Goal: Task Accomplishment & Management: Manage account settings

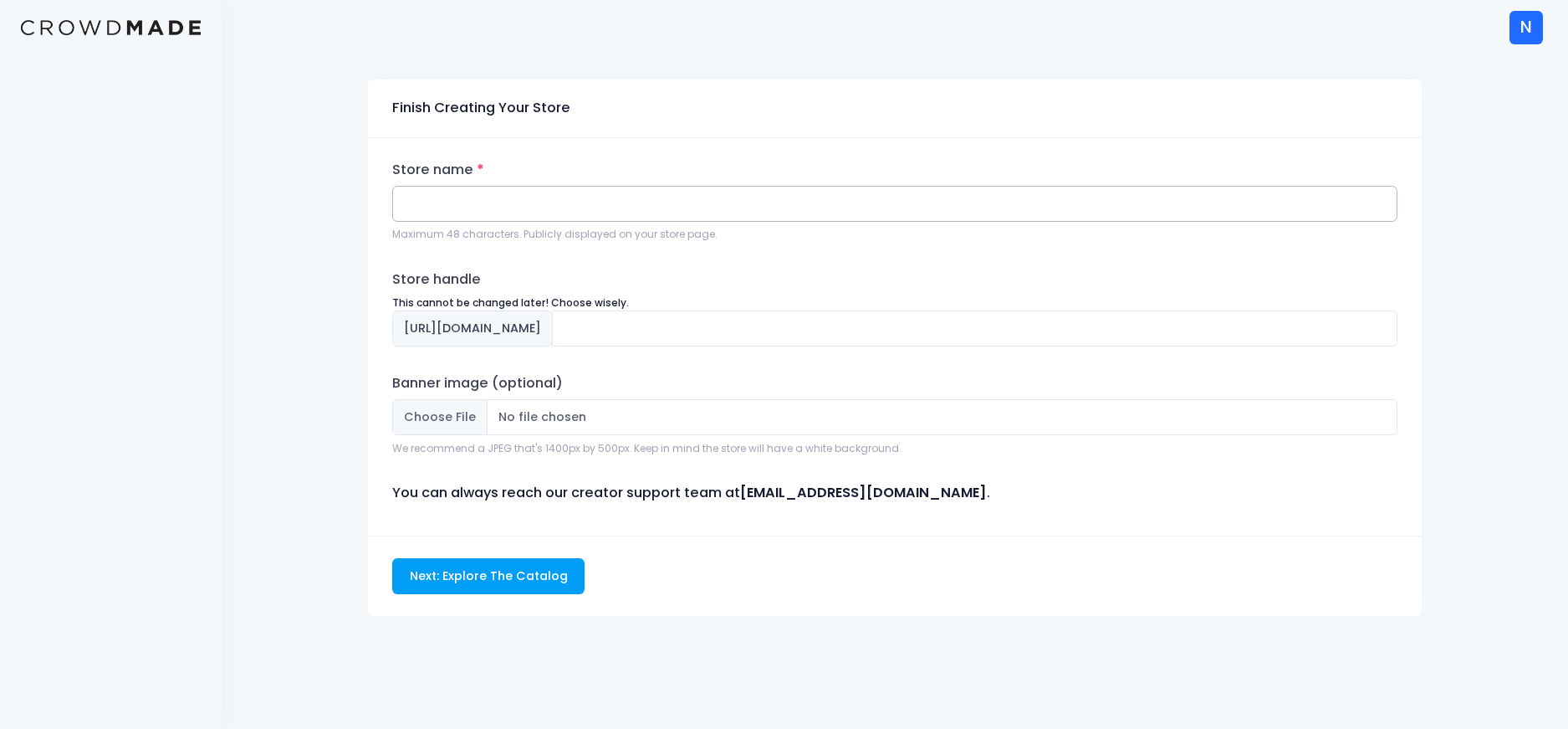
click at [540, 204] on input "Store name" at bounding box center [895, 204] width 1005 height 36
type input "EIE ANIMATIONS"
click at [714, 320] on input "eie-animations" at bounding box center [975, 328] width 846 height 36
paste input "EIE ANIMATIONS"
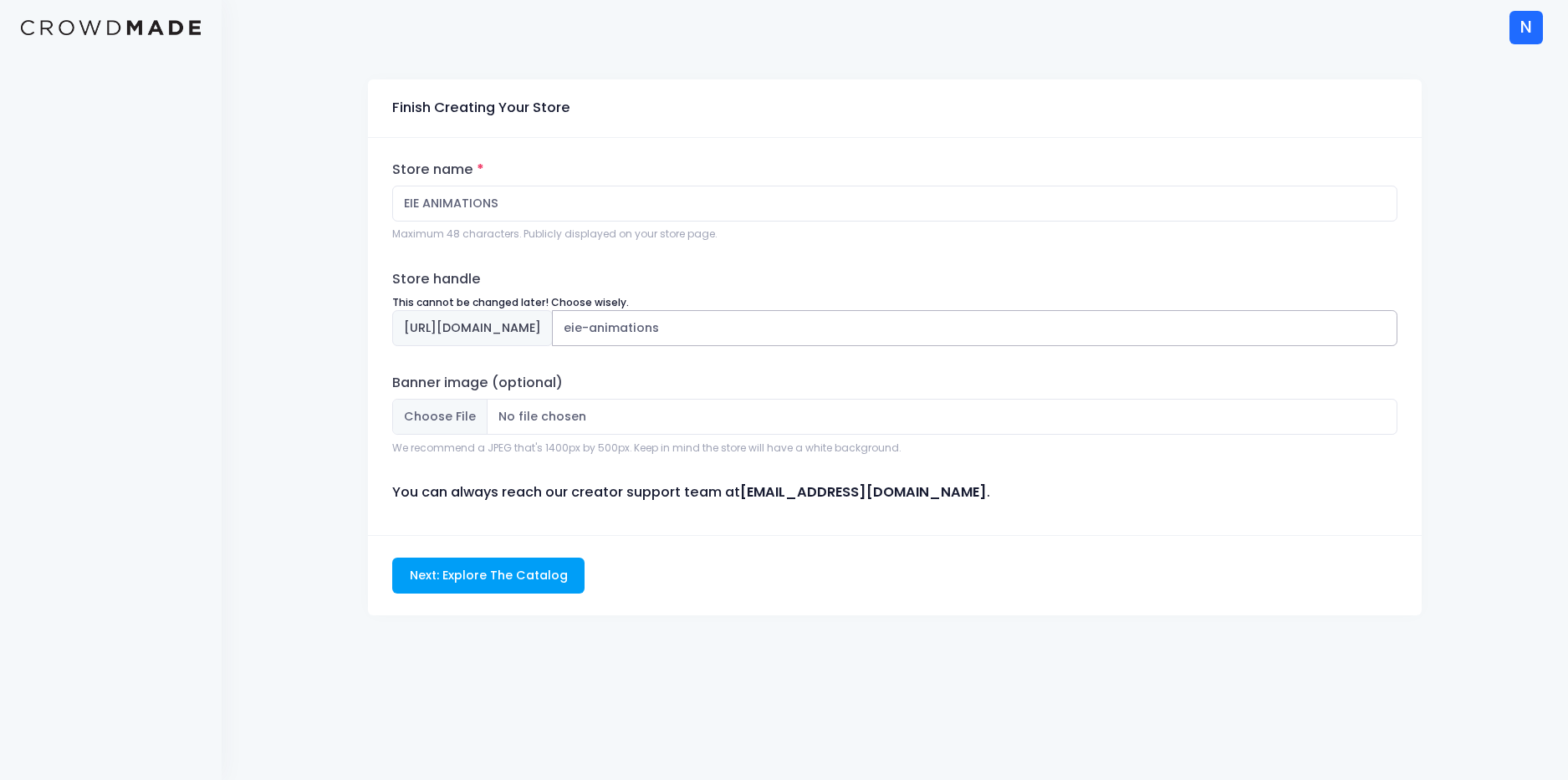
click at [674, 328] on input "eie-animations" at bounding box center [975, 328] width 846 height 36
type input "eieanimations"
click at [462, 419] on input "Banner image (optional)" at bounding box center [895, 417] width 1005 height 36
click at [511, 584] on input "Next: Explore The Catalog" at bounding box center [488, 576] width 192 height 36
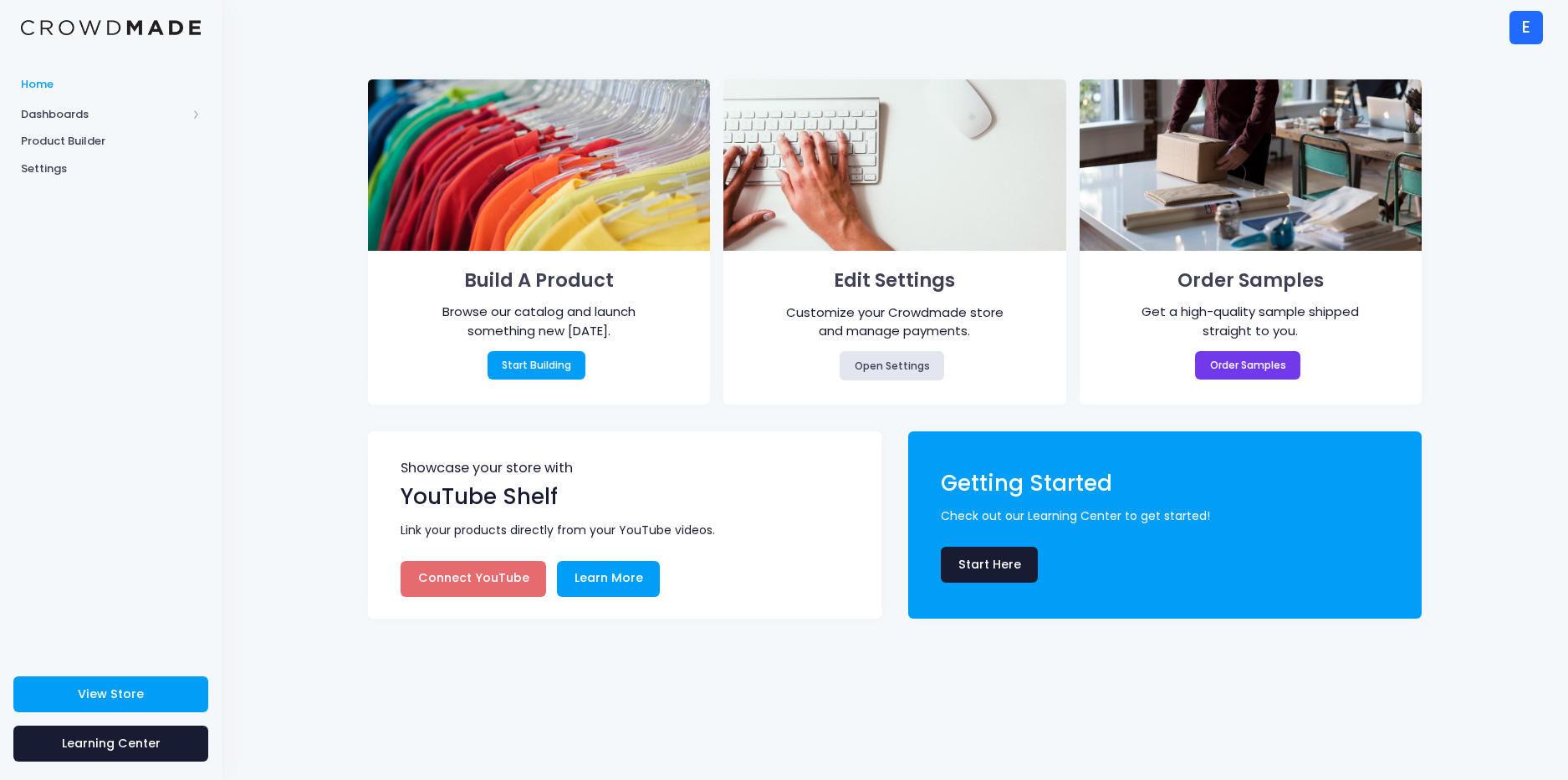
click at [496, 579] on link "Connect YouTube" at bounding box center [473, 578] width 146 height 36
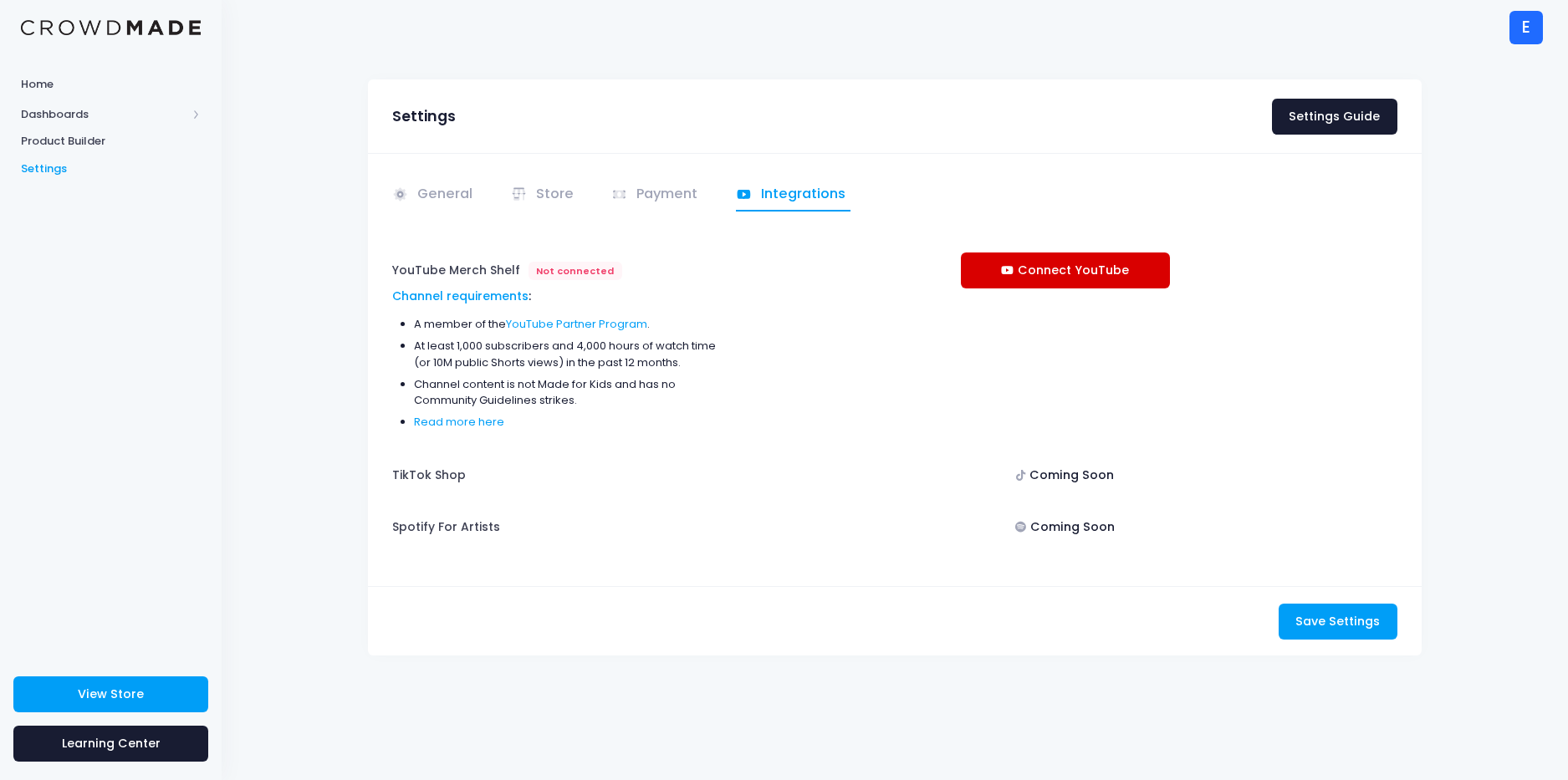
click at [1086, 277] on link "Connect YouTube" at bounding box center [1065, 270] width 209 height 36
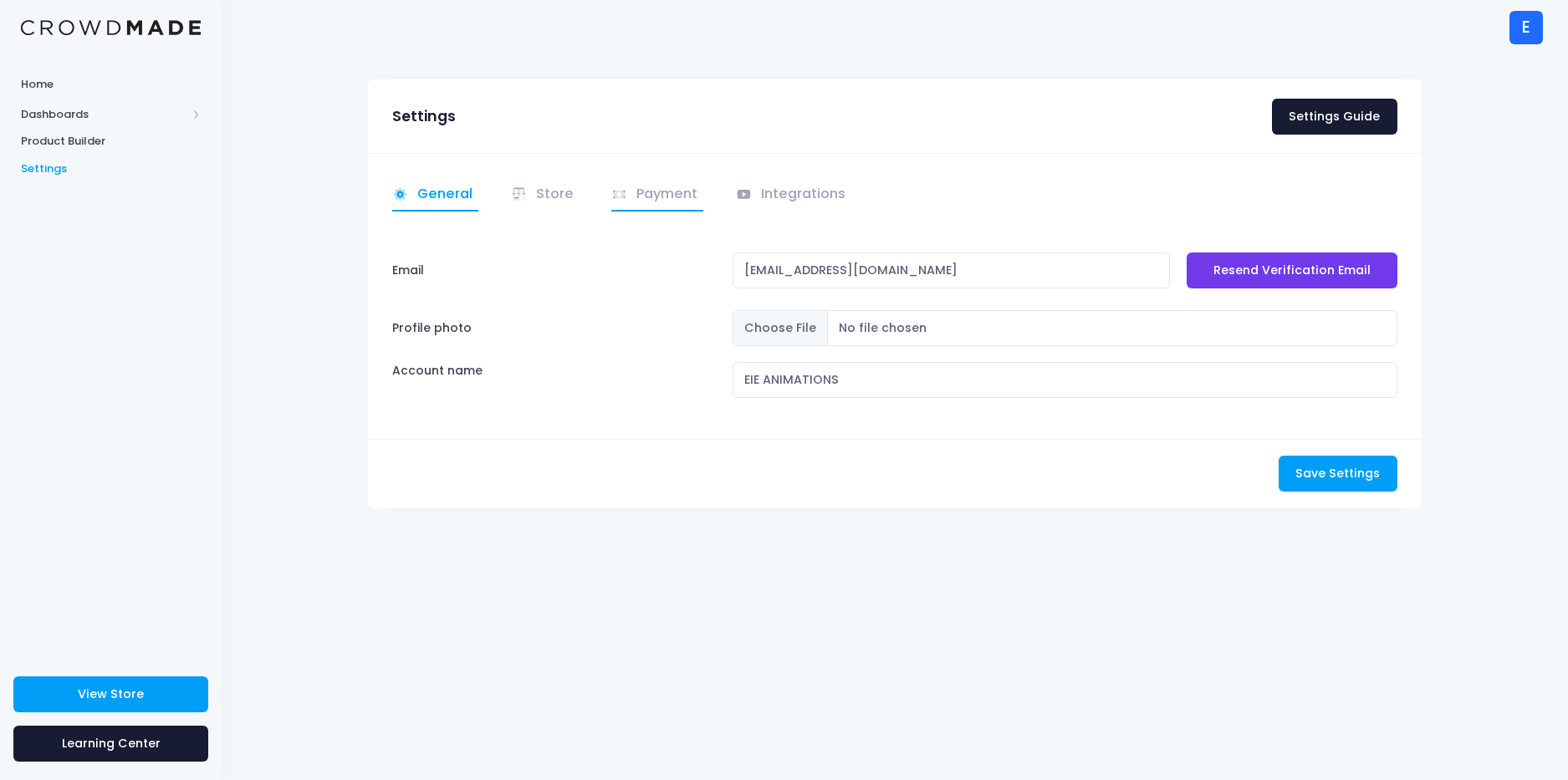
click at [670, 201] on link "Payment" at bounding box center [657, 195] width 92 height 32
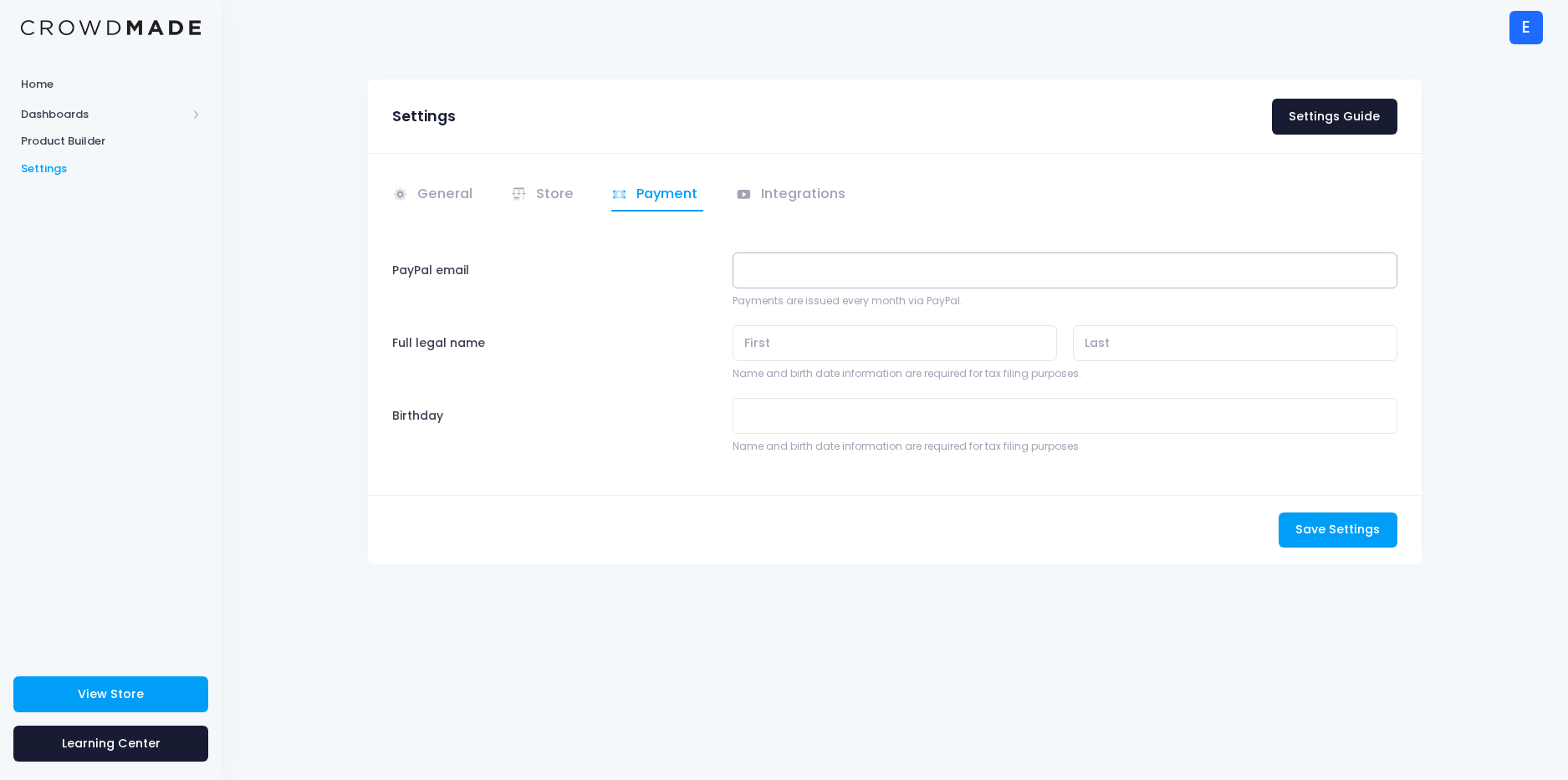
click at [838, 273] on input "PayPal email" at bounding box center [1065, 270] width 665 height 36
type input "[EMAIL_ADDRESS][DOMAIN_NAME]"
type input "Dewald"
type input "de la Rey"
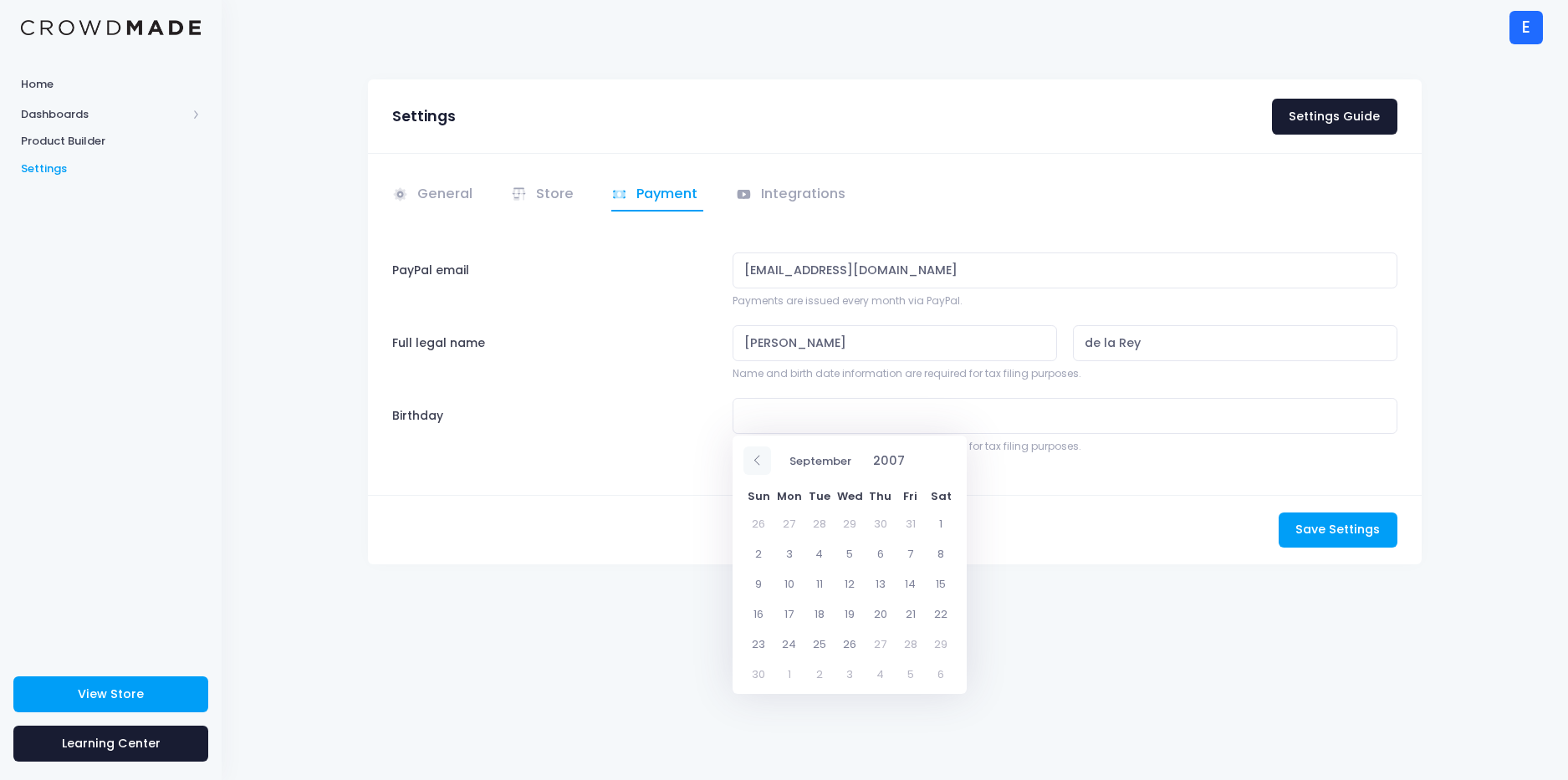
click at [749, 462] on span at bounding box center [757, 460] width 28 height 29
click at [753, 460] on icon at bounding box center [757, 460] width 10 height 10
select select "5"
copy span "Sun"
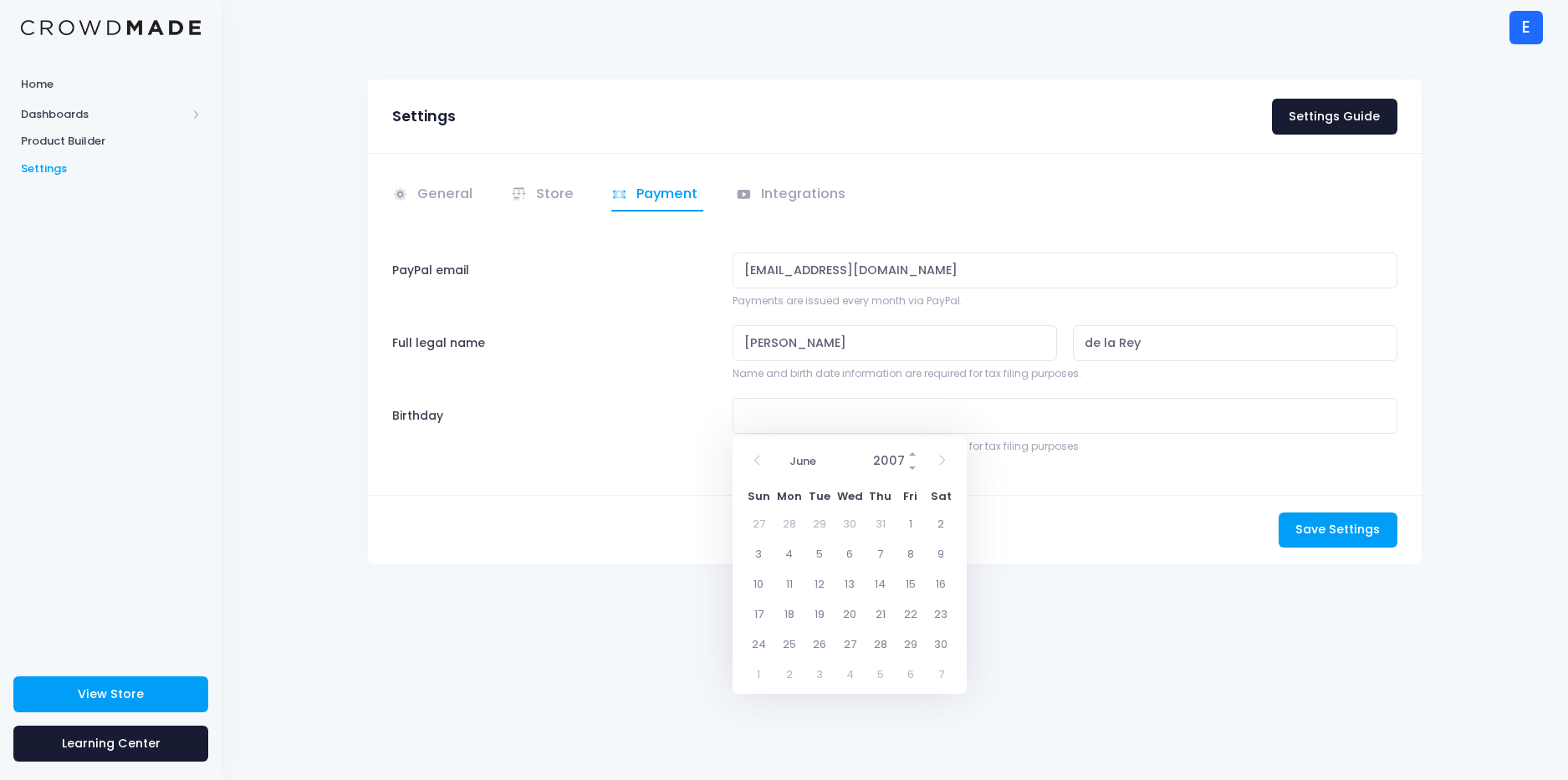
click at [894, 453] on input "2007" at bounding box center [892, 461] width 54 height 29
type input "1997"
click at [820, 461] on select "January February March April May June July August September October November De…" at bounding box center [820, 461] width 79 height 22
select select "11"
click at [781, 451] on select "January February March April May June July August September October November De…" at bounding box center [820, 461] width 79 height 22
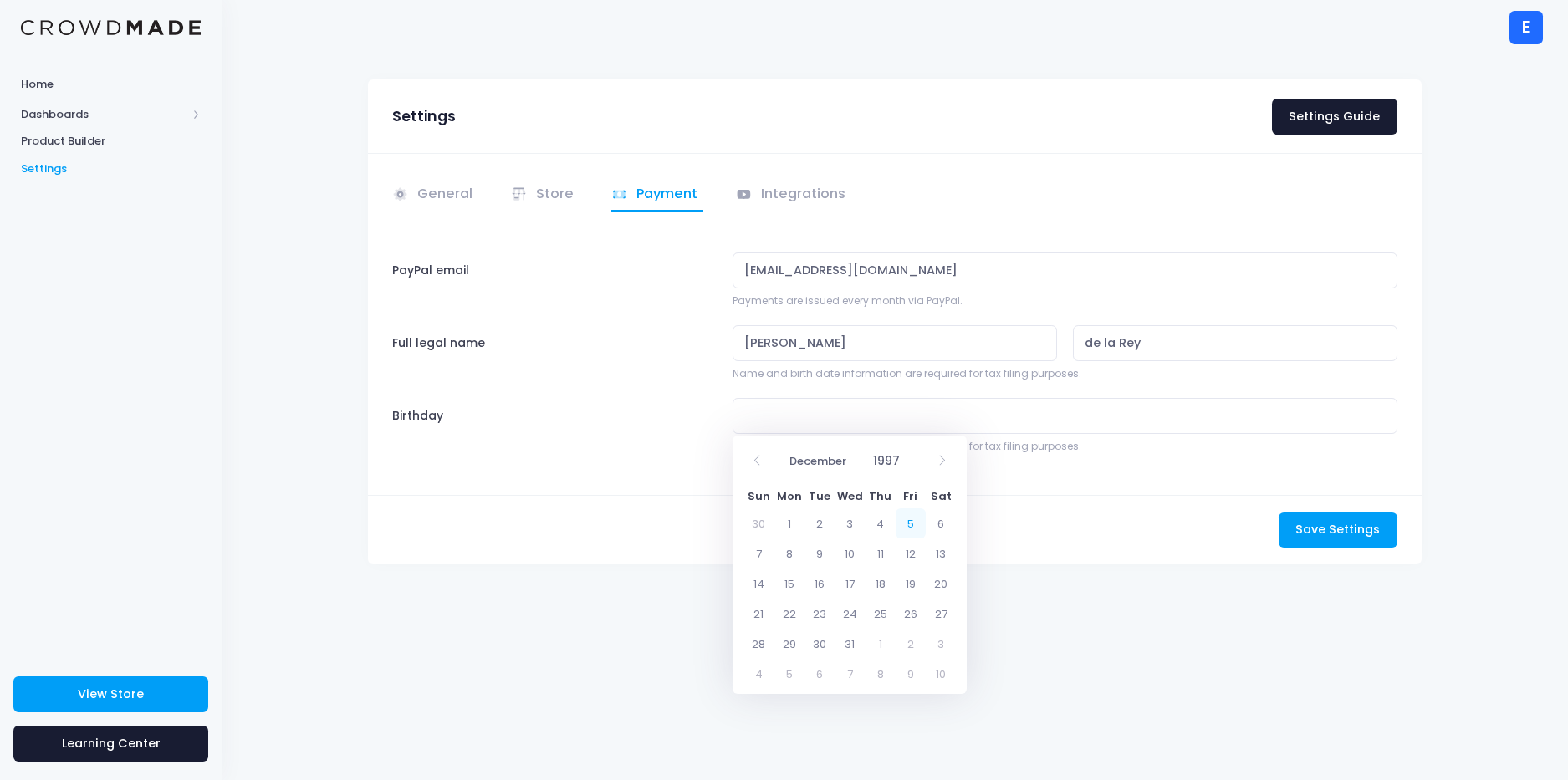
click at [909, 525] on span "5" at bounding box center [910, 523] width 30 height 30
type input "12/05/1997"
click at [1359, 526] on span "Save Settings" at bounding box center [1337, 529] width 85 height 17
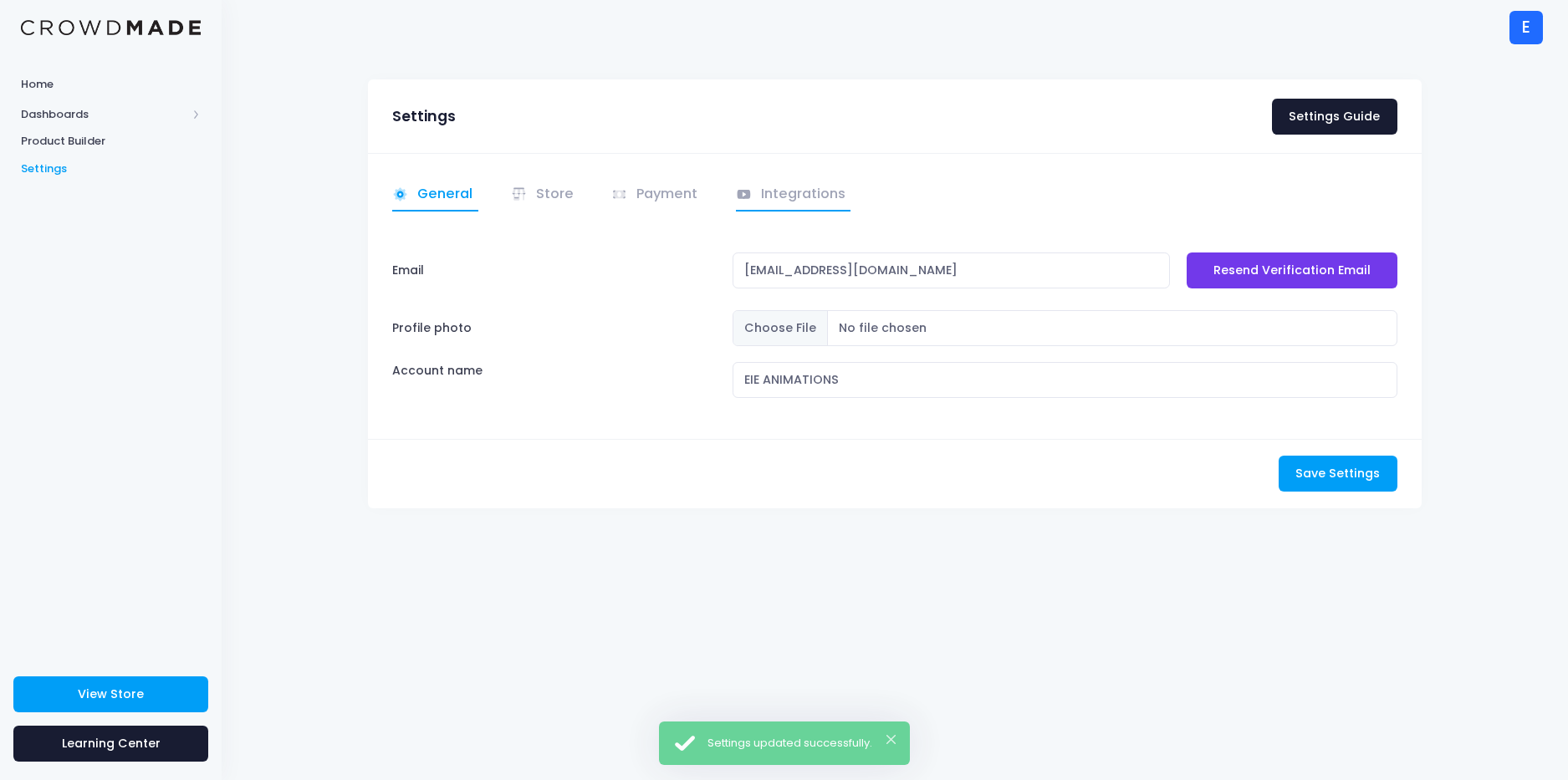
click at [838, 190] on link "Integrations" at bounding box center [794, 195] width 115 height 32
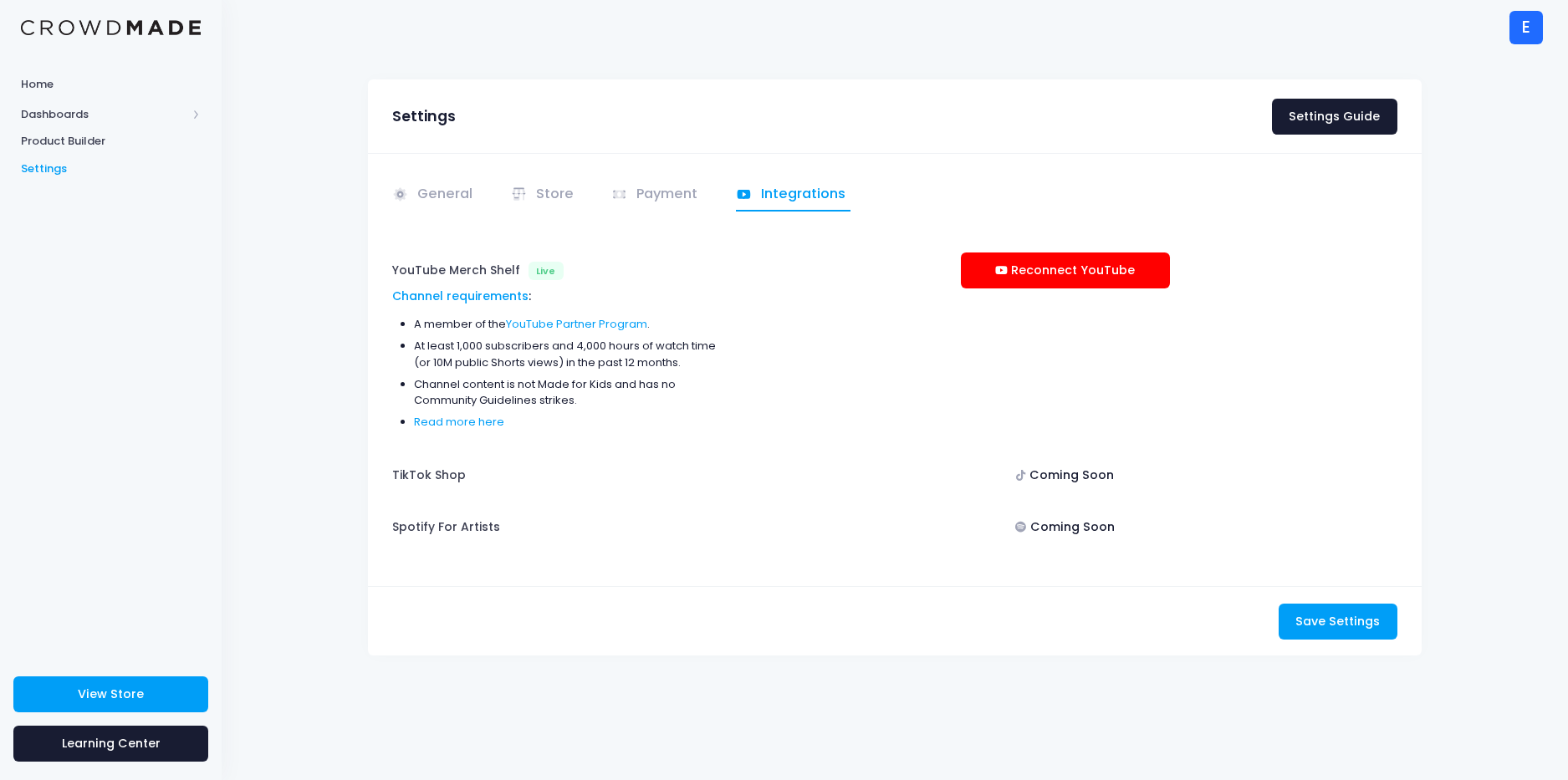
drag, startPoint x: 1057, startPoint y: 525, endPoint x: 1048, endPoint y: 526, distance: 9.1
click at [1055, 526] on div "Coming Soon" at bounding box center [1065, 528] width 209 height 36
click at [1056, 46] on div "E E EIE ANIMATIONS eieproduksies@gmail.com Not Verified EIE ANIMATIONS Settings…" at bounding box center [895, 27] width 1296 height 54
click at [661, 190] on link "Payment" at bounding box center [657, 195] width 92 height 32
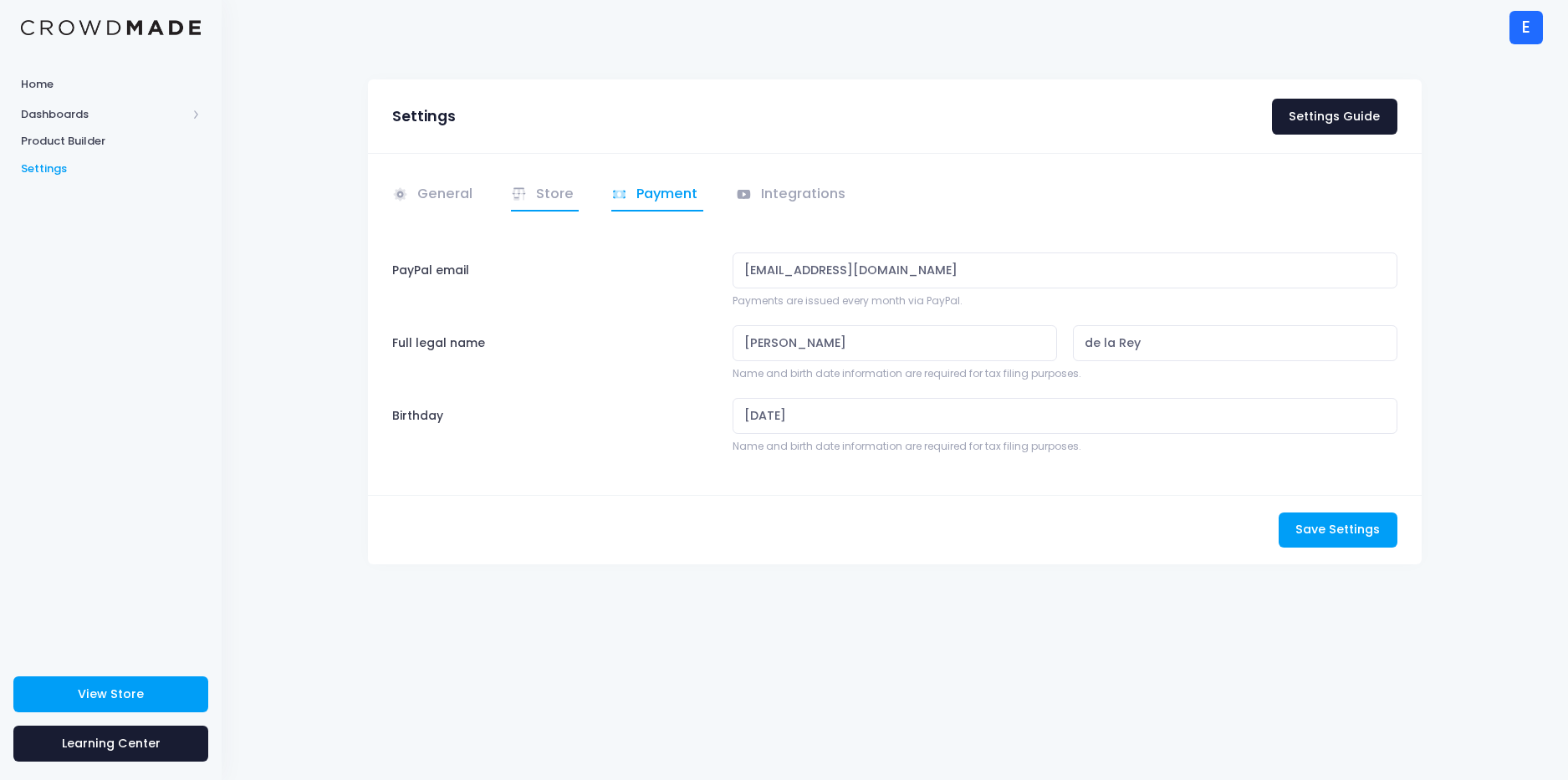
click at [540, 195] on link "Store" at bounding box center [545, 195] width 69 height 32
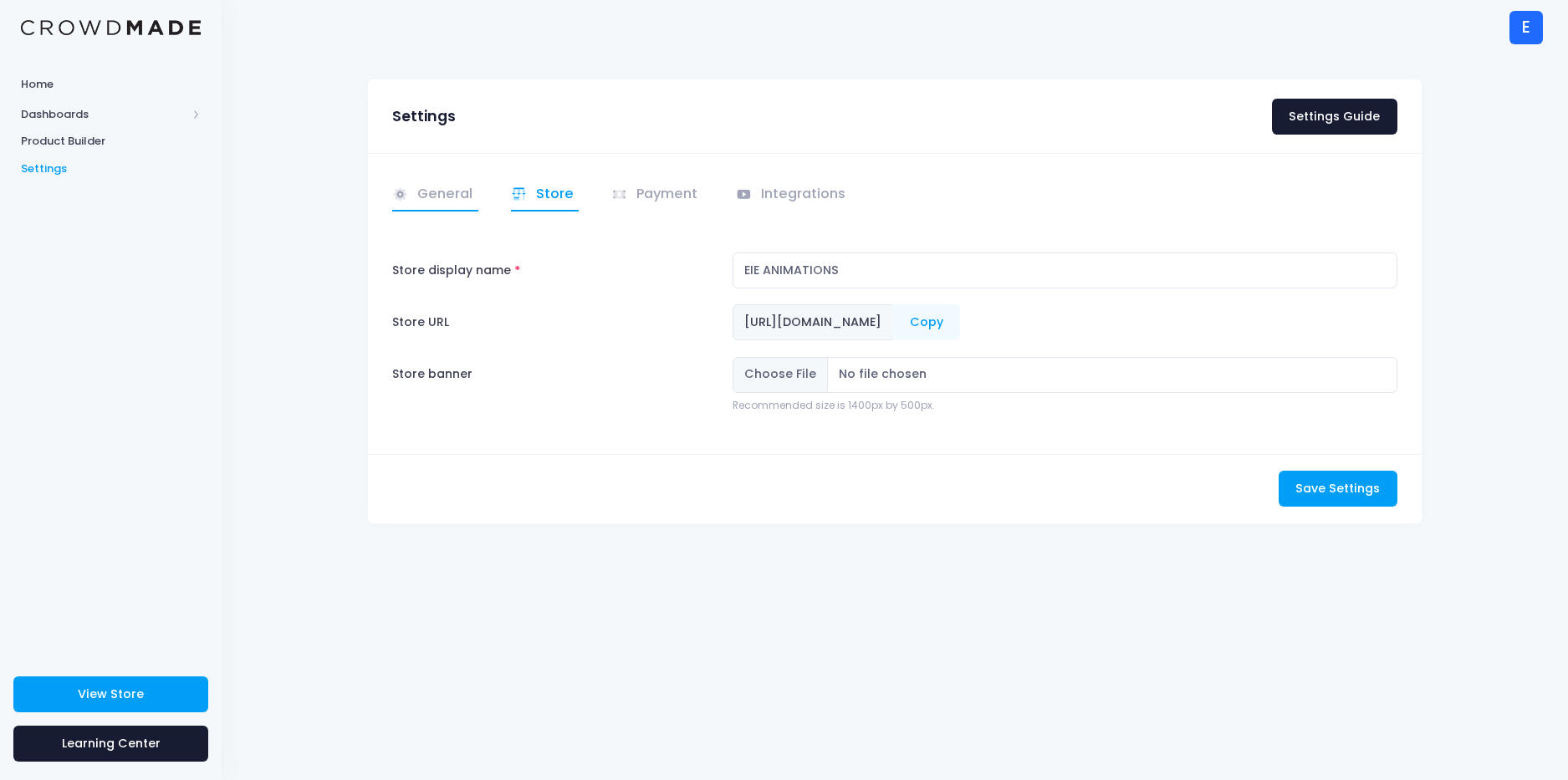
click at [442, 198] on link "General" at bounding box center [435, 195] width 86 height 32
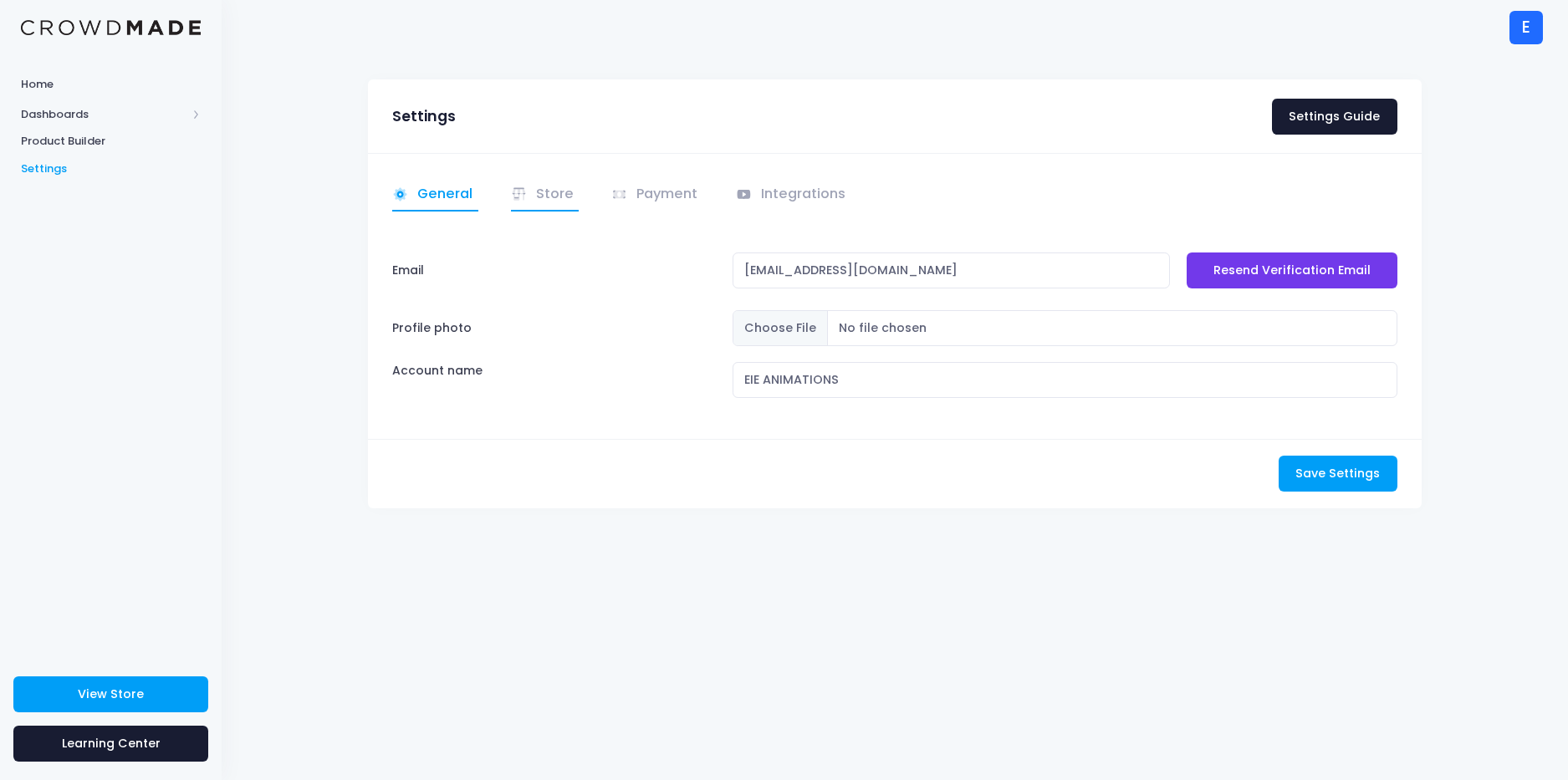
click at [560, 201] on link "Store" at bounding box center [545, 195] width 69 height 32
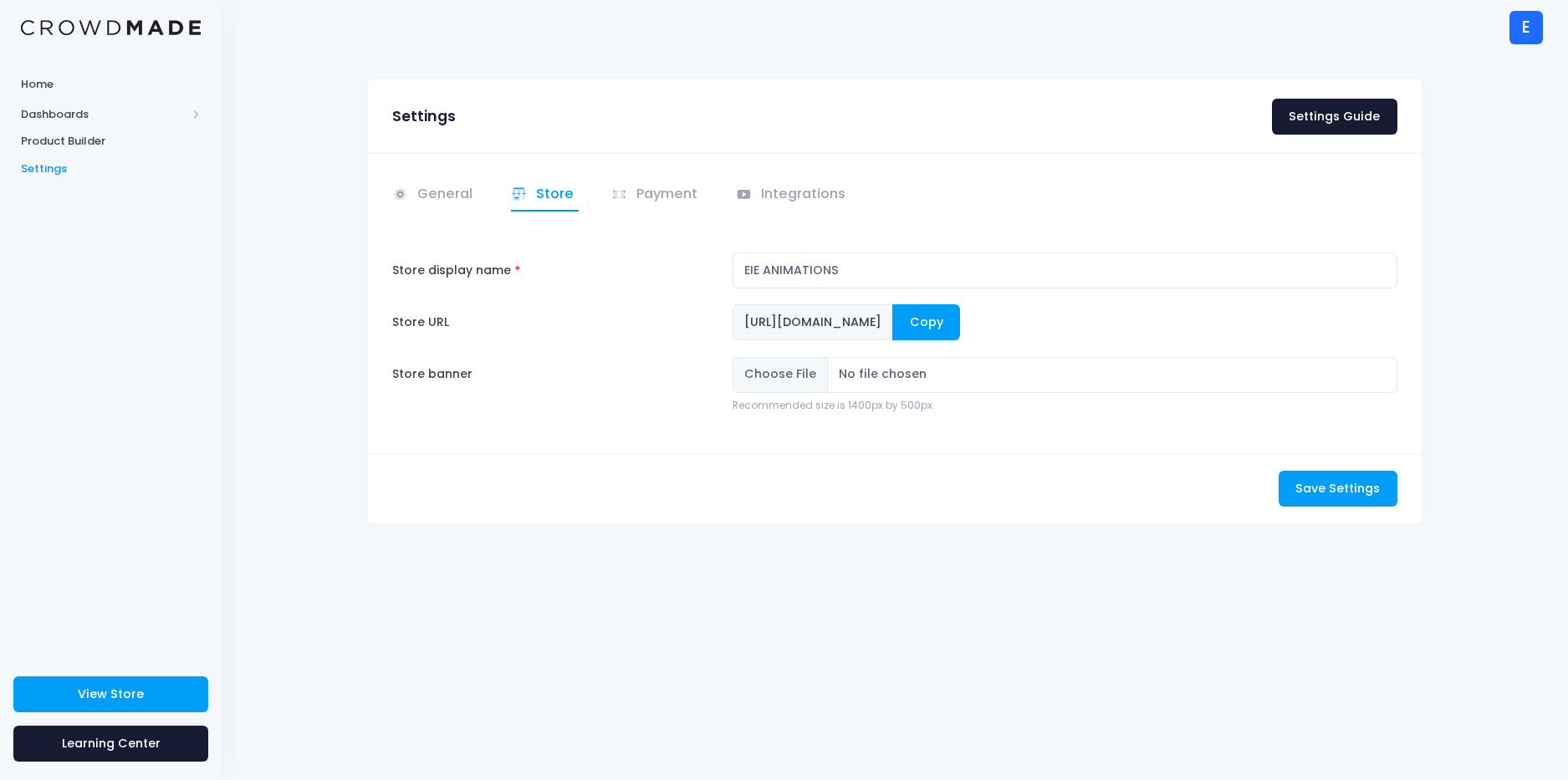
click at [960, 311] on button "Copy" at bounding box center [927, 322] width 68 height 36
click at [84, 117] on span "Dashboards" at bounding box center [104, 114] width 166 height 17
click at [78, 148] on span "Overview" at bounding box center [125, 141] width 153 height 17
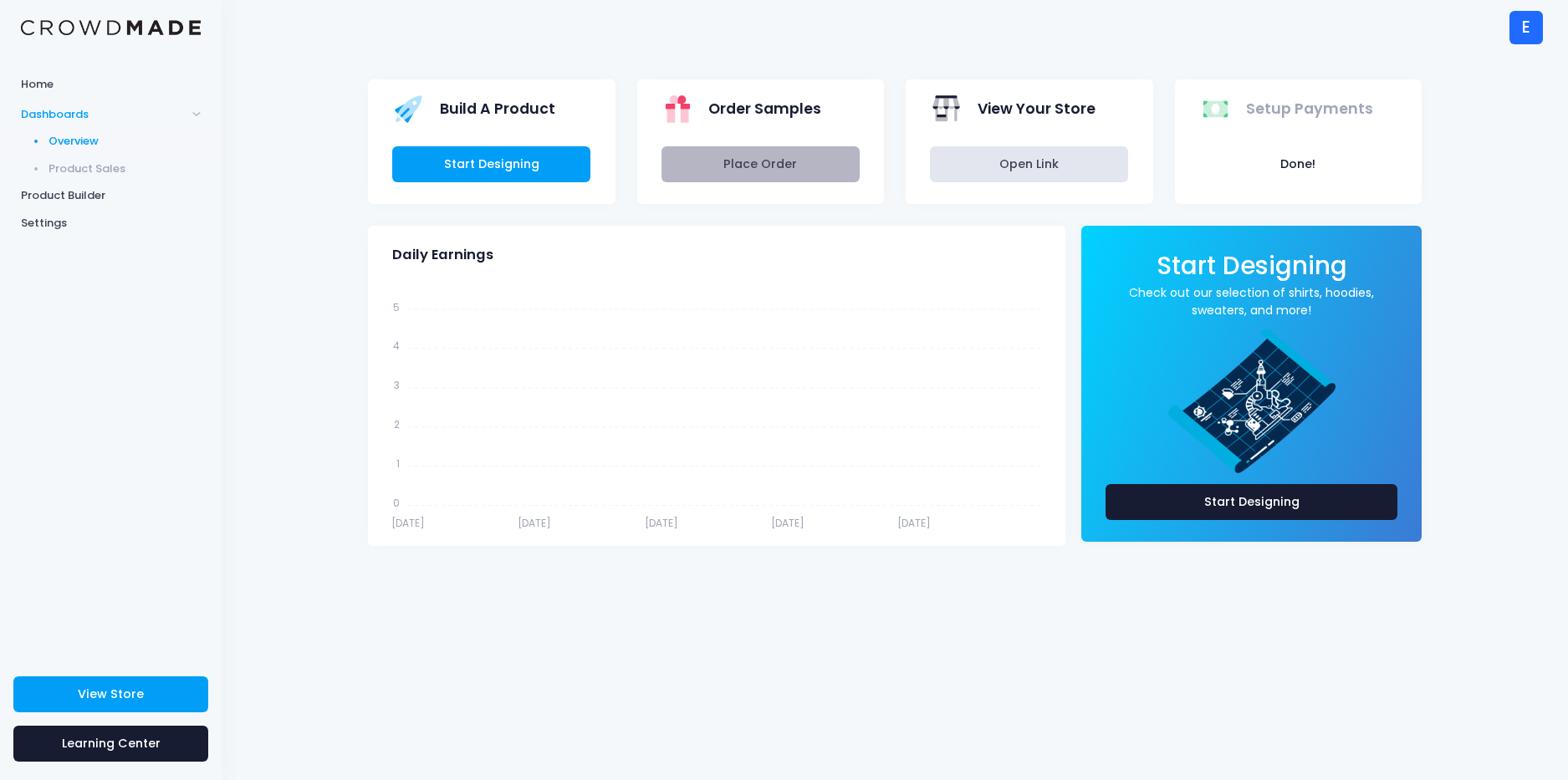
click at [736, 164] on link "Place Order" at bounding box center [760, 164] width 198 height 36
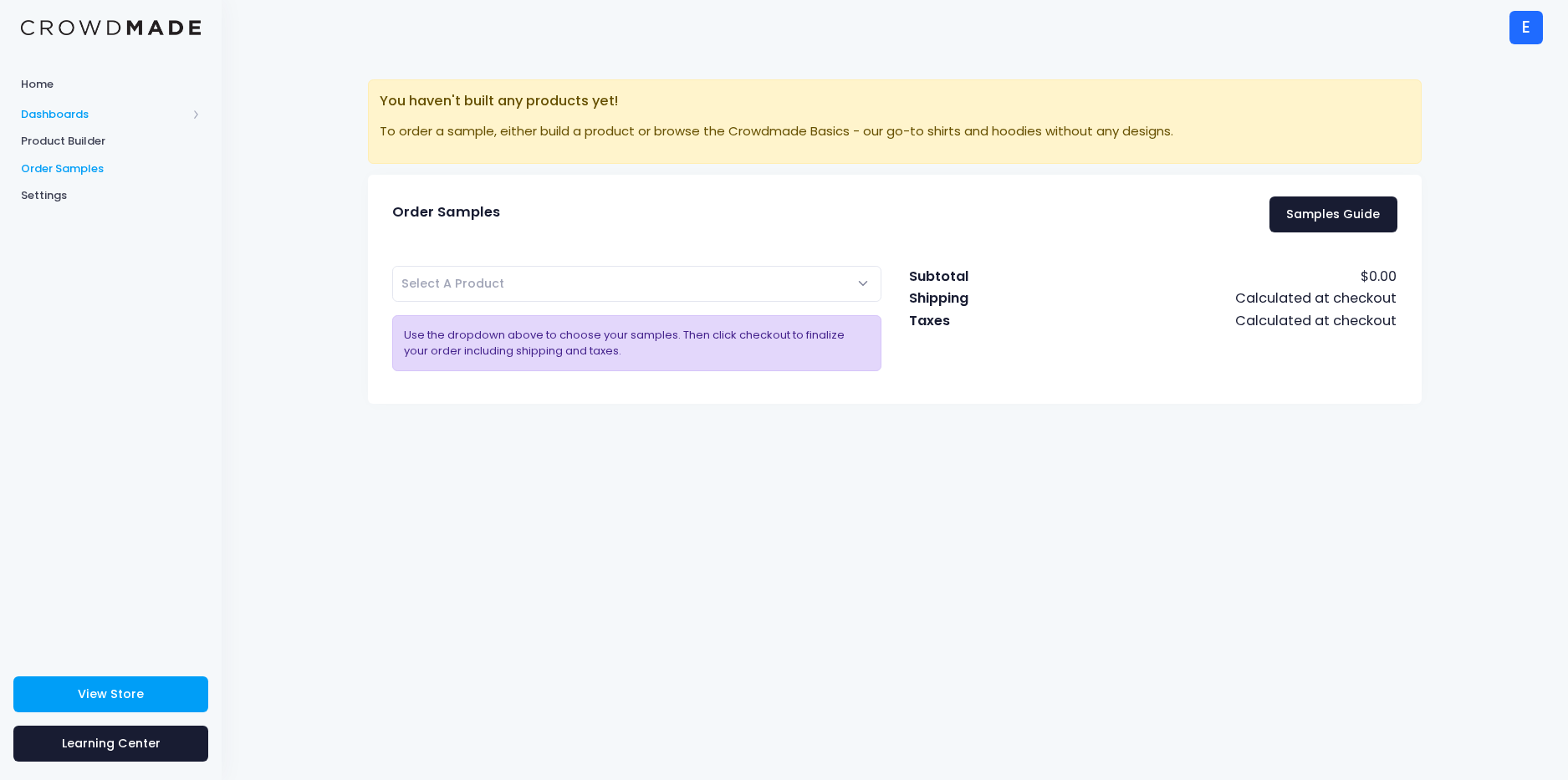
click at [86, 127] on span "Dashboards" at bounding box center [111, 114] width 222 height 28
click at [69, 190] on span "Product Builder" at bounding box center [111, 195] width 180 height 17
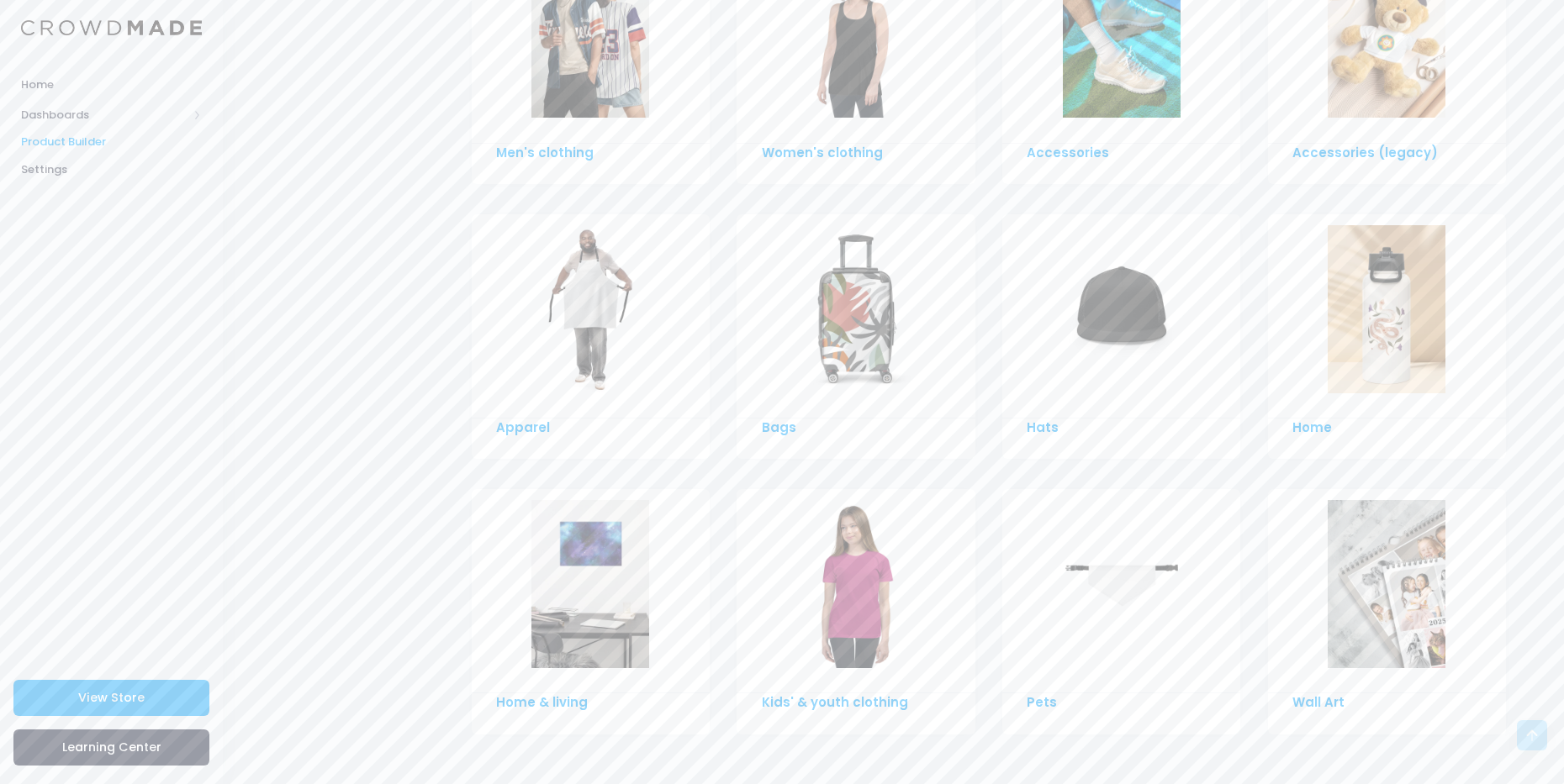
scroll to position [999, 0]
